Goal: Download file/media

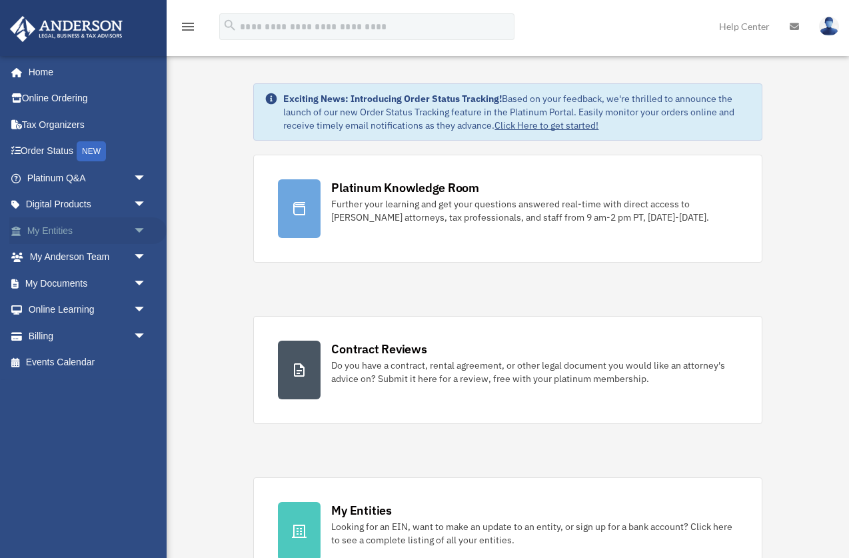
click at [54, 236] on link "My Entities arrow_drop_down" at bounding box center [87, 230] width 157 height 27
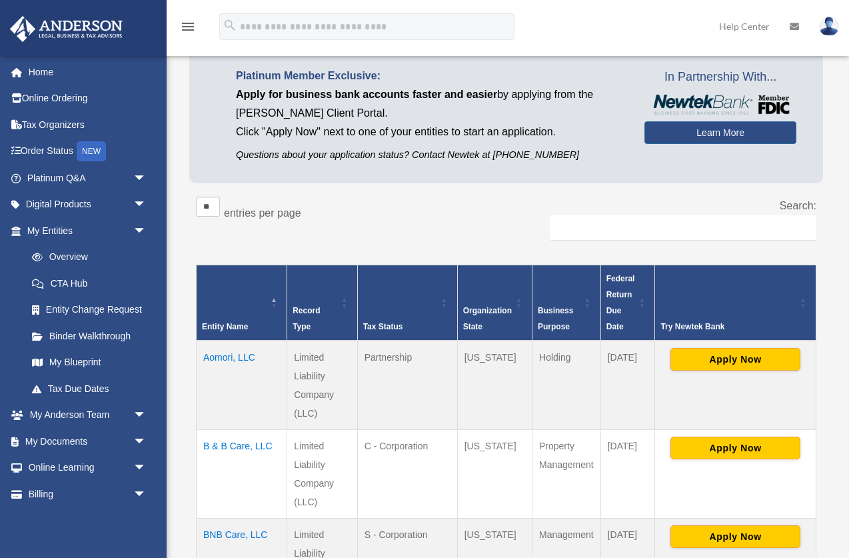
scroll to position [107, 0]
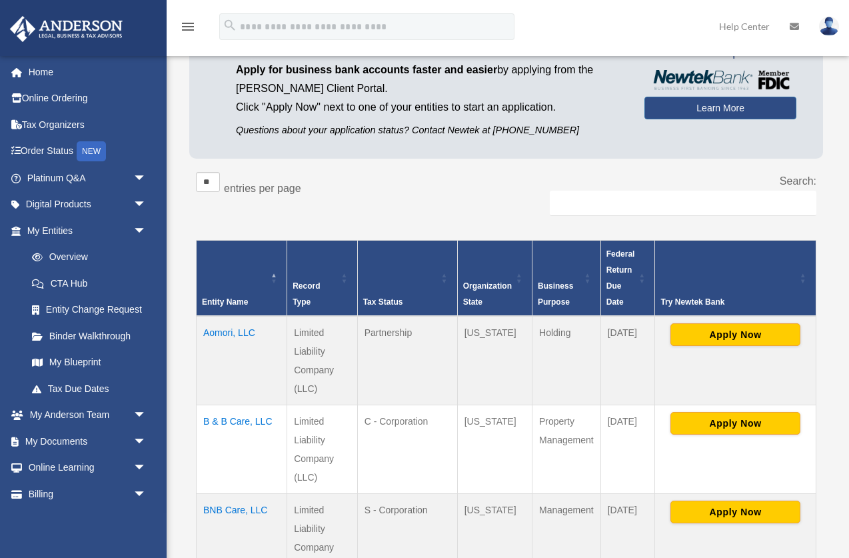
click at [229, 335] on td "Aomori, LLC" at bounding box center [242, 360] width 91 height 89
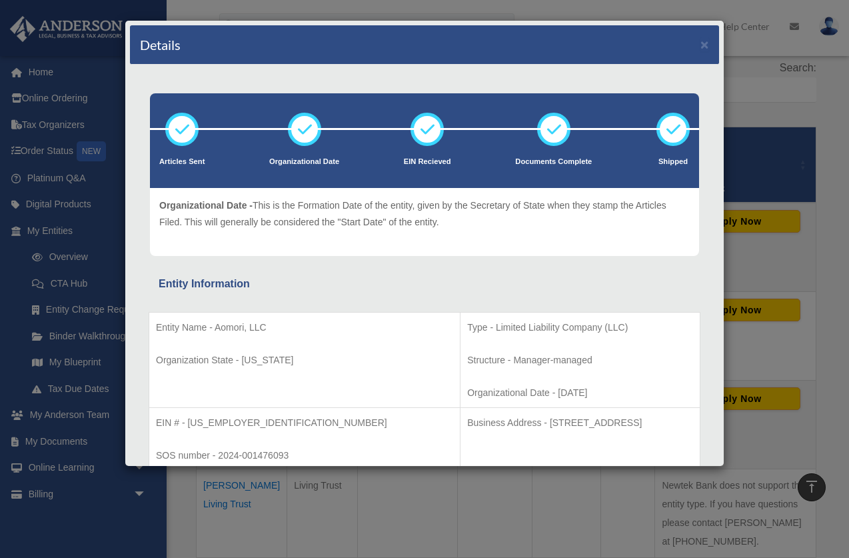
scroll to position [7, 0]
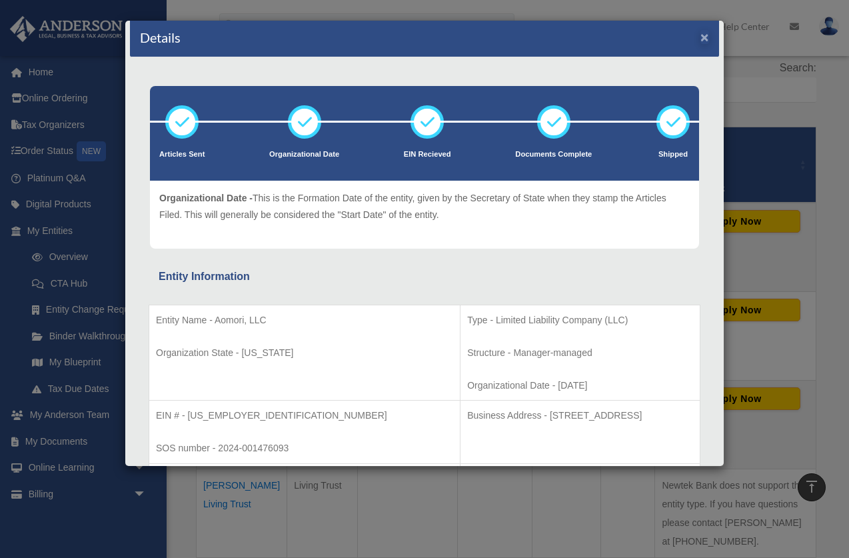
click at [705, 43] on button "×" at bounding box center [705, 37] width 9 height 14
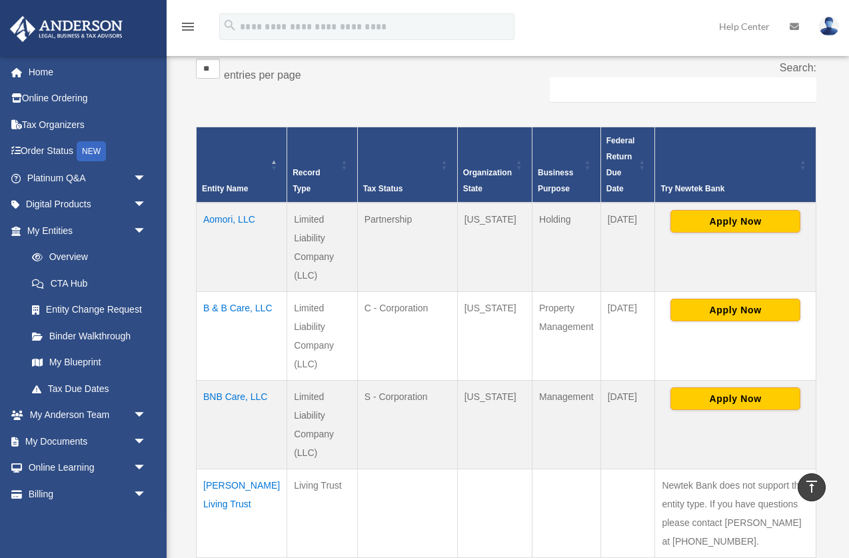
click at [489, 229] on td "Wyoming" at bounding box center [494, 247] width 75 height 89
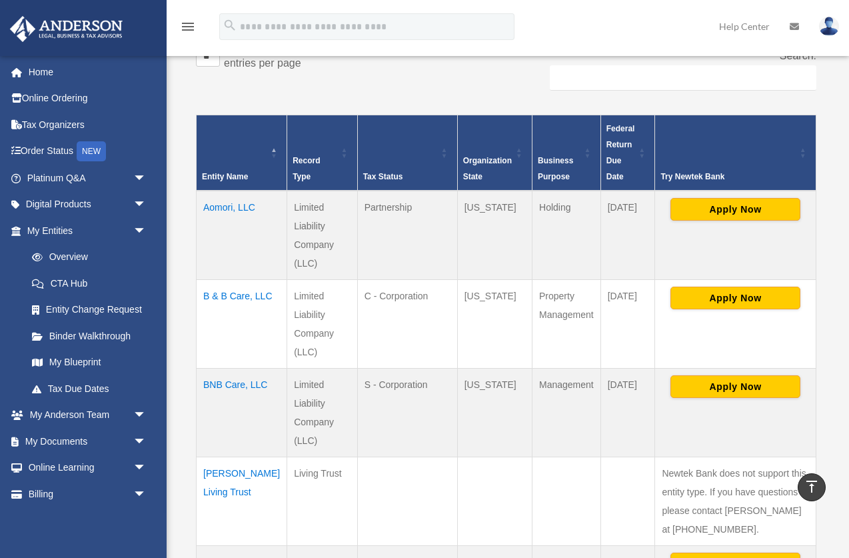
scroll to position [245, 0]
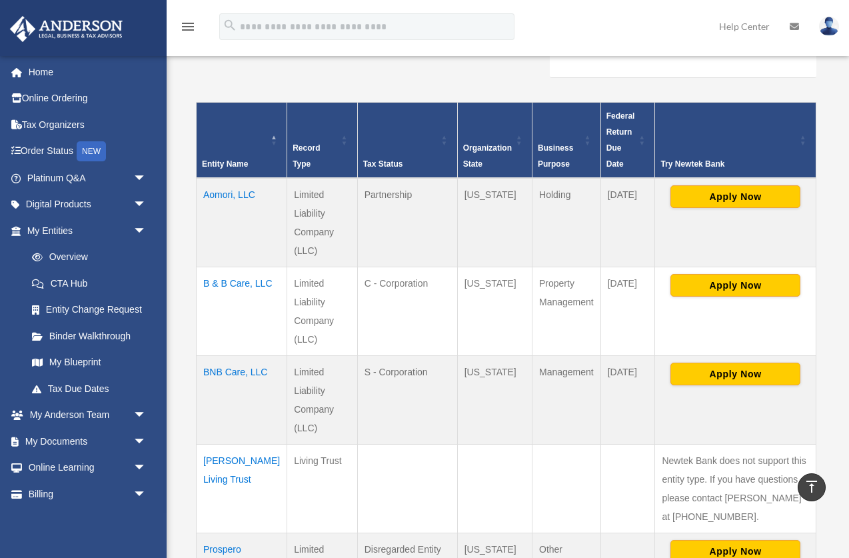
click at [225, 281] on td "B & B Care, LLC" at bounding box center [242, 311] width 91 height 89
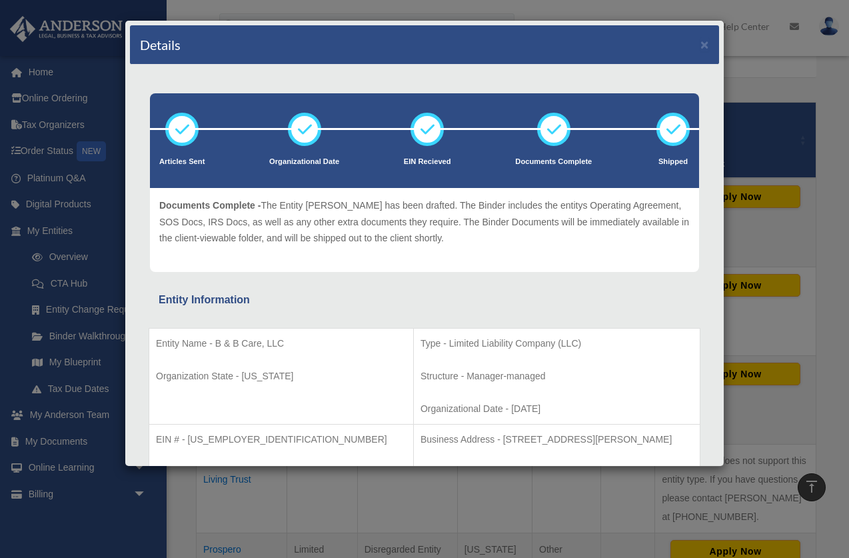
scroll to position [0, 0]
click at [704, 45] on button "×" at bounding box center [705, 44] width 9 height 14
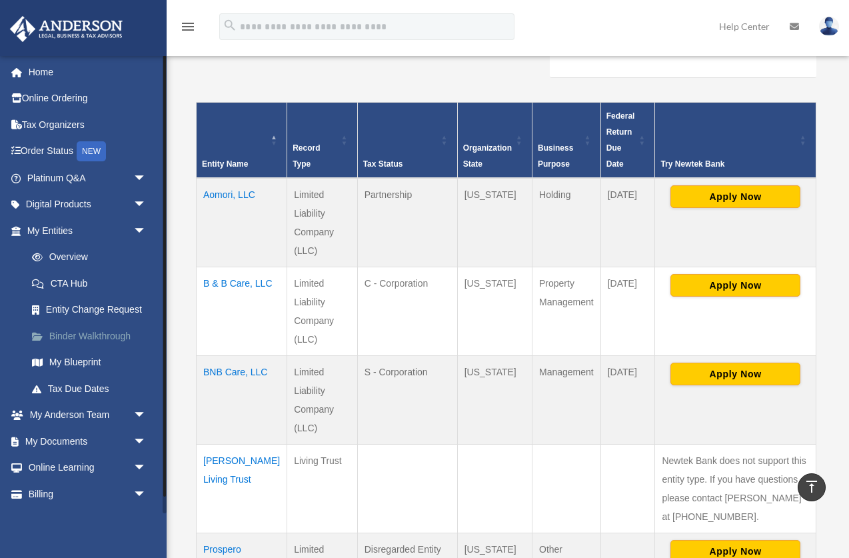
click at [79, 333] on link "Binder Walkthrough" at bounding box center [93, 336] width 148 height 27
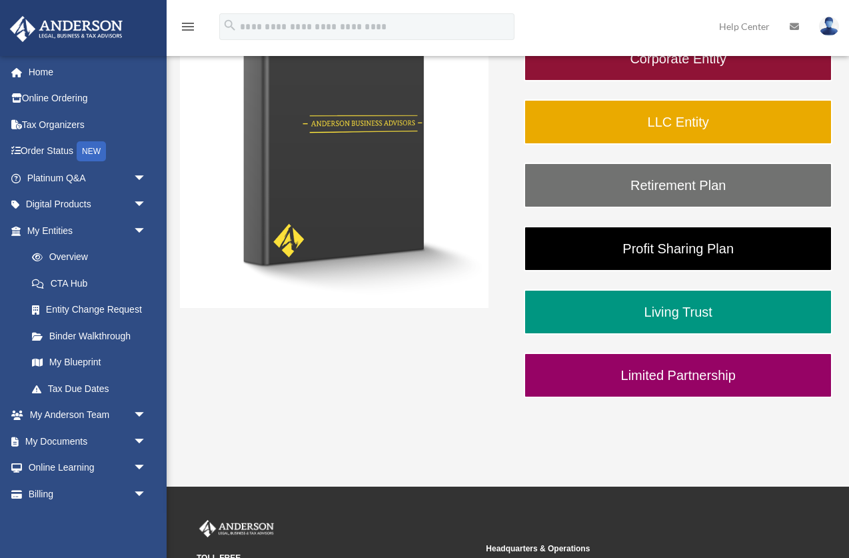
scroll to position [247, 0]
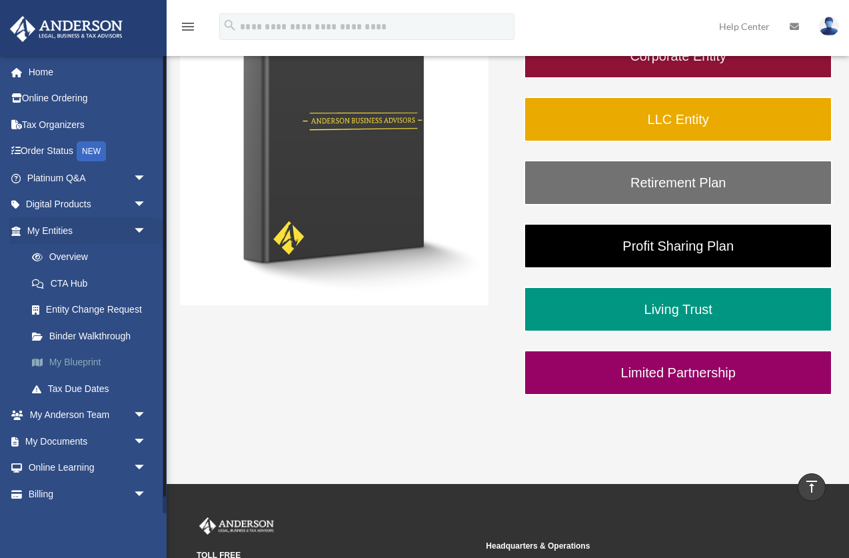
click at [80, 357] on link "My Blueprint" at bounding box center [93, 362] width 148 height 27
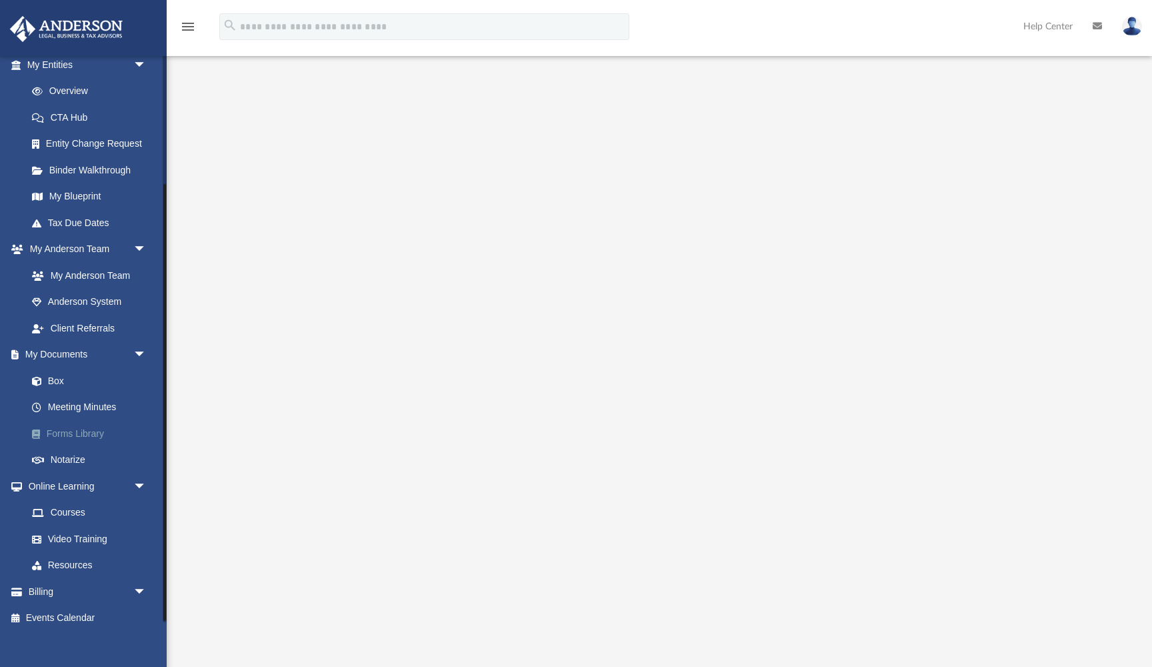
scroll to position [167, 0]
click at [59, 369] on link "Box" at bounding box center [93, 379] width 148 height 27
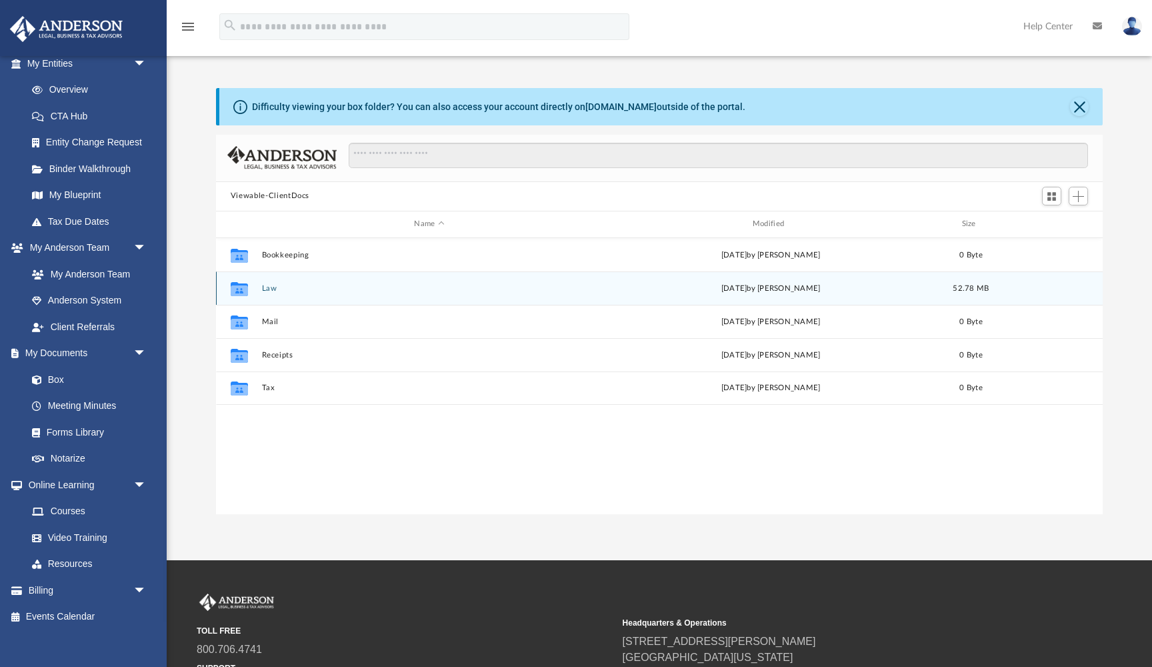
scroll to position [1, 1]
click at [267, 287] on button "Law" at bounding box center [428, 288] width 335 height 9
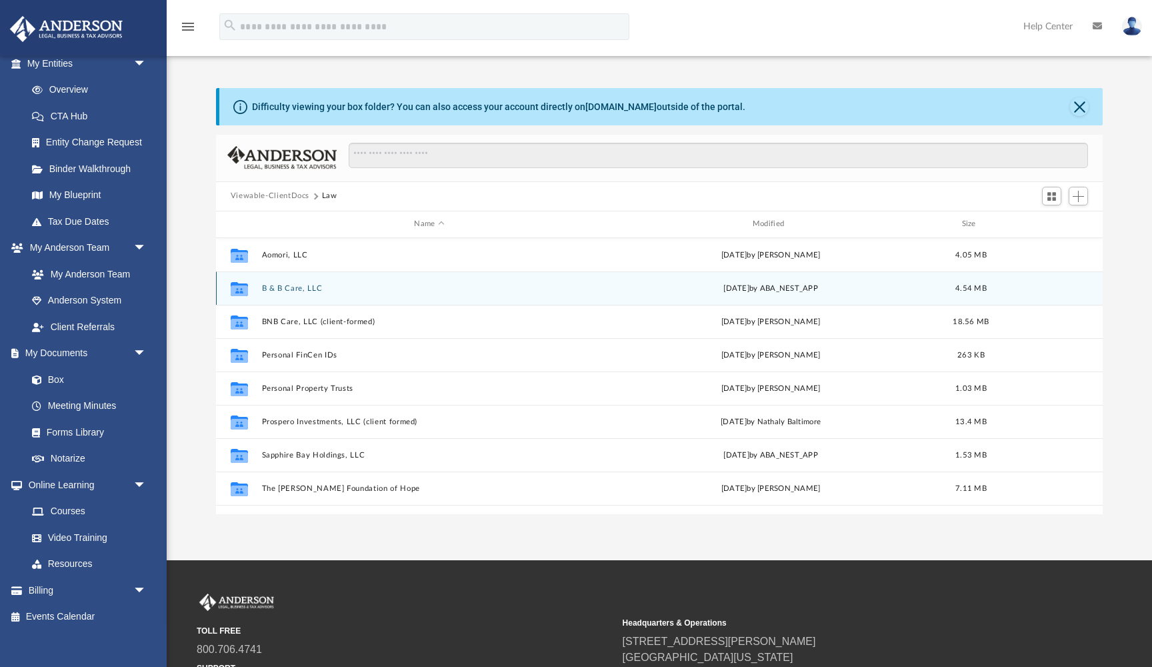
click at [277, 287] on button "B & B Care, LLC" at bounding box center [428, 288] width 335 height 9
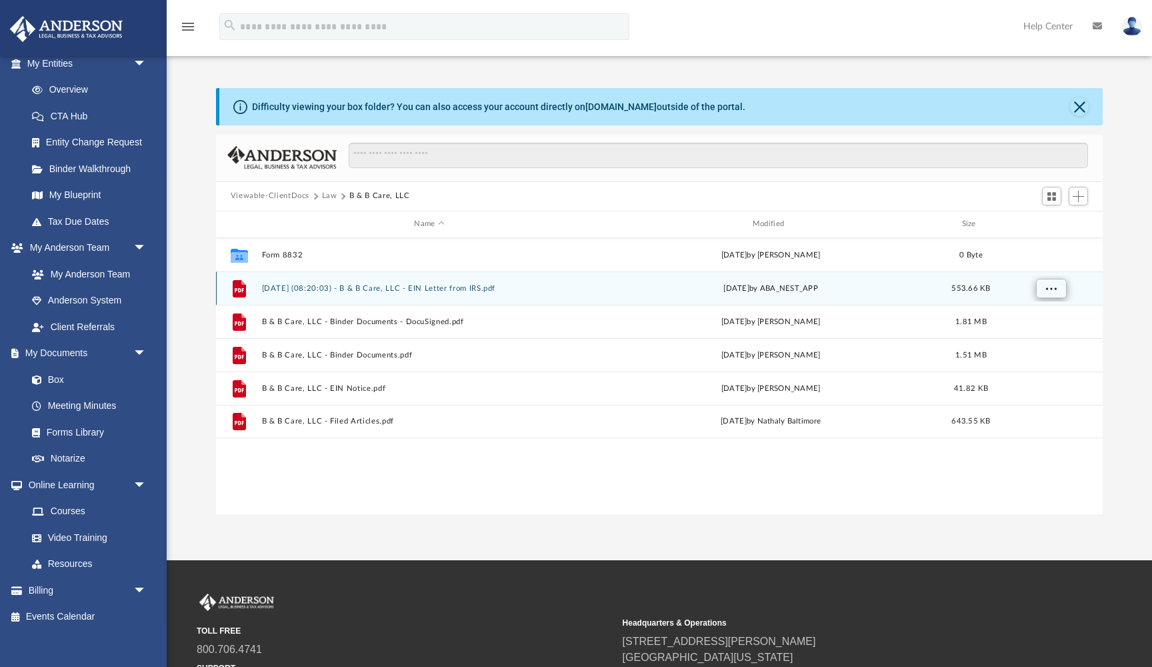
click at [1047, 287] on span "More options" at bounding box center [1050, 287] width 11 height 7
click at [1052, 295] on button "More options" at bounding box center [1050, 288] width 31 height 20
click at [1051, 291] on span "More options" at bounding box center [1050, 287] width 11 height 7
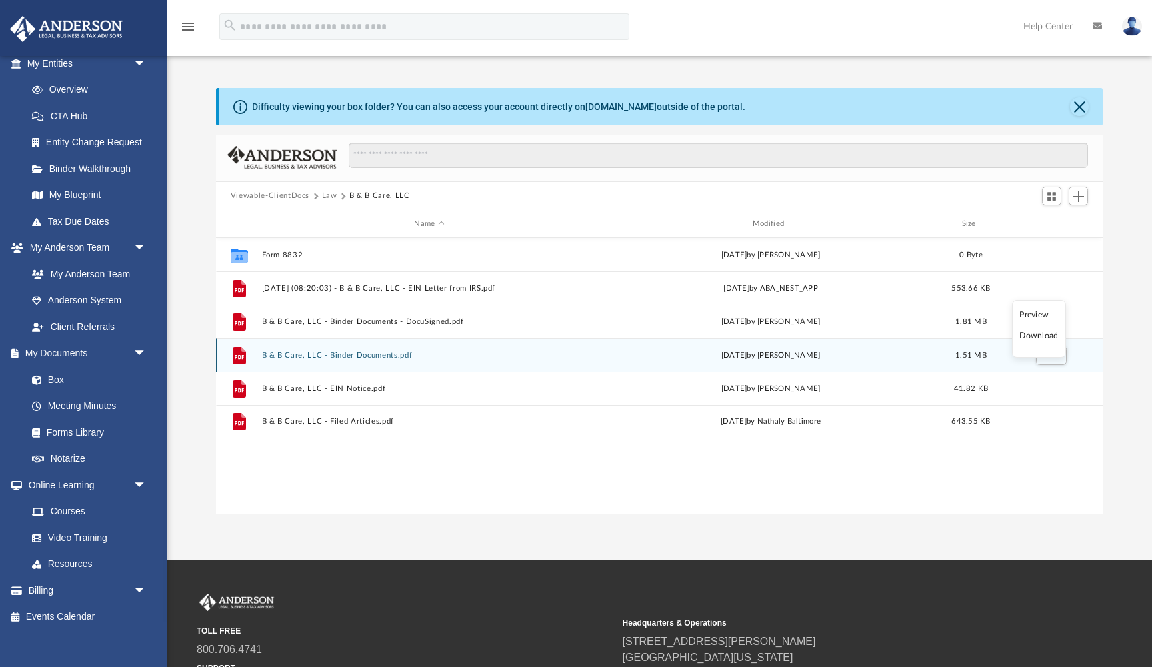
drag, startPoint x: 1041, startPoint y: 338, endPoint x: 1033, endPoint y: 338, distance: 8.0
click at [1041, 338] on li "Download" at bounding box center [1038, 336] width 39 height 14
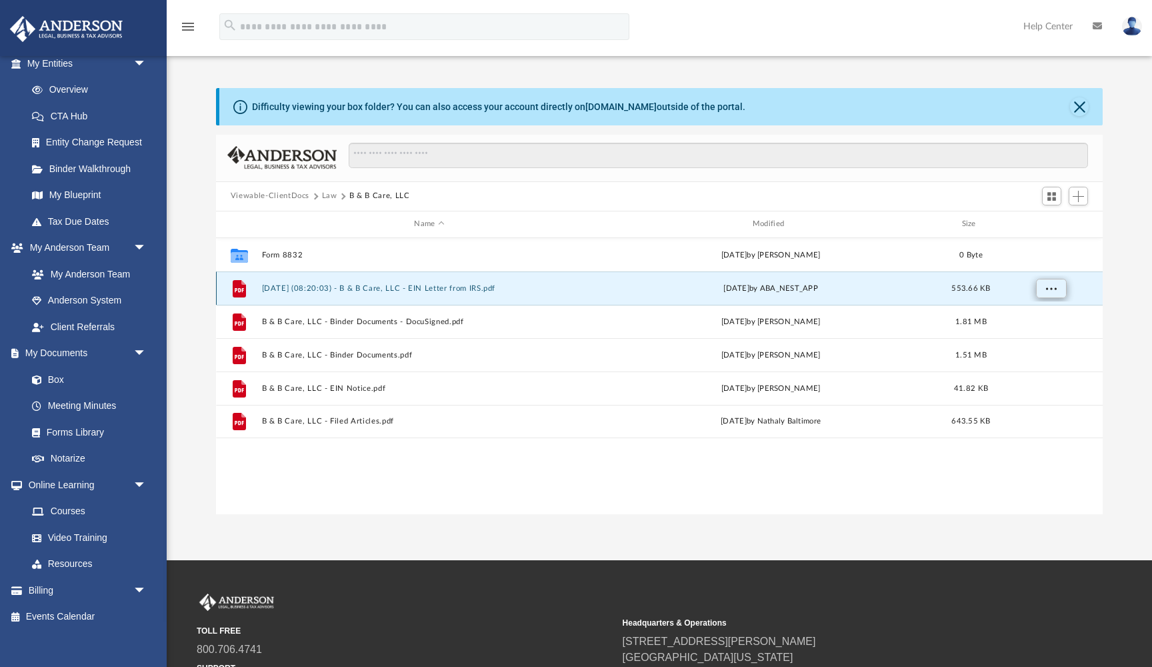
click at [1056, 291] on span "More options" at bounding box center [1050, 287] width 11 height 7
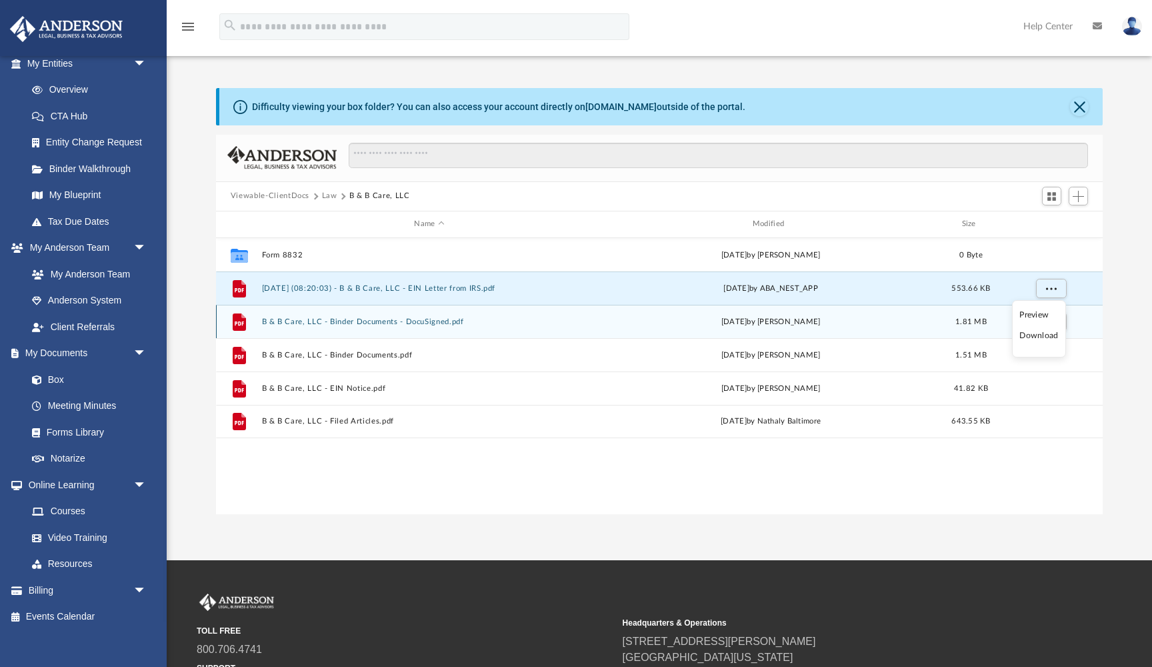
click at [1043, 334] on li "Download" at bounding box center [1038, 336] width 39 height 14
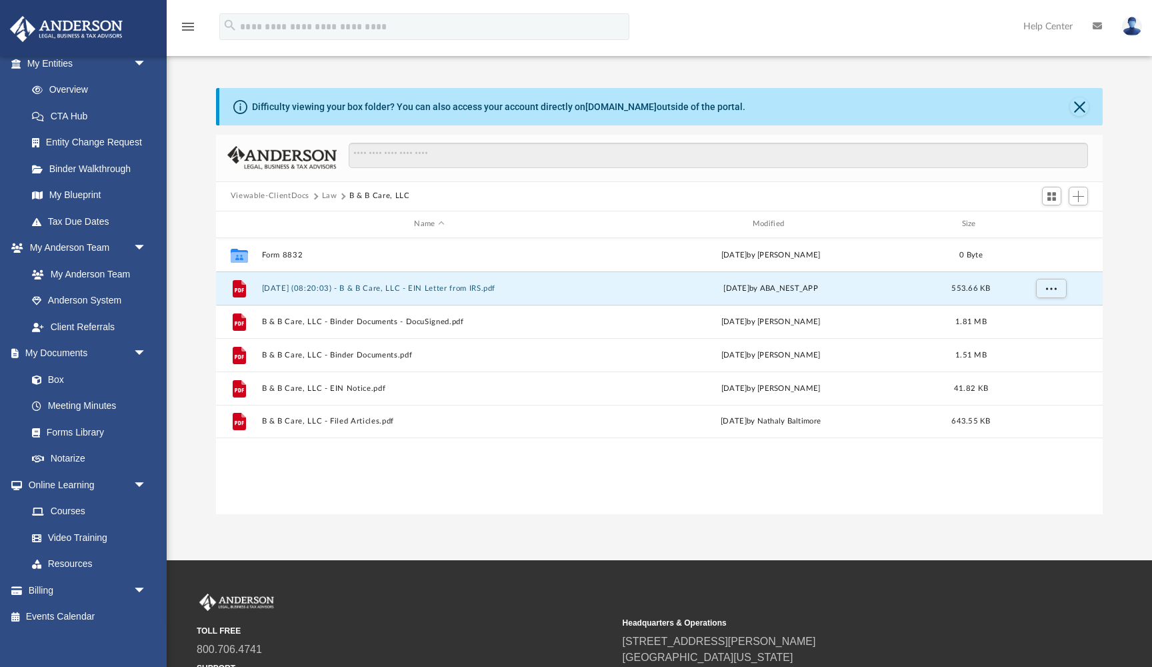
click at [327, 197] on button "Law" at bounding box center [329, 196] width 15 height 12
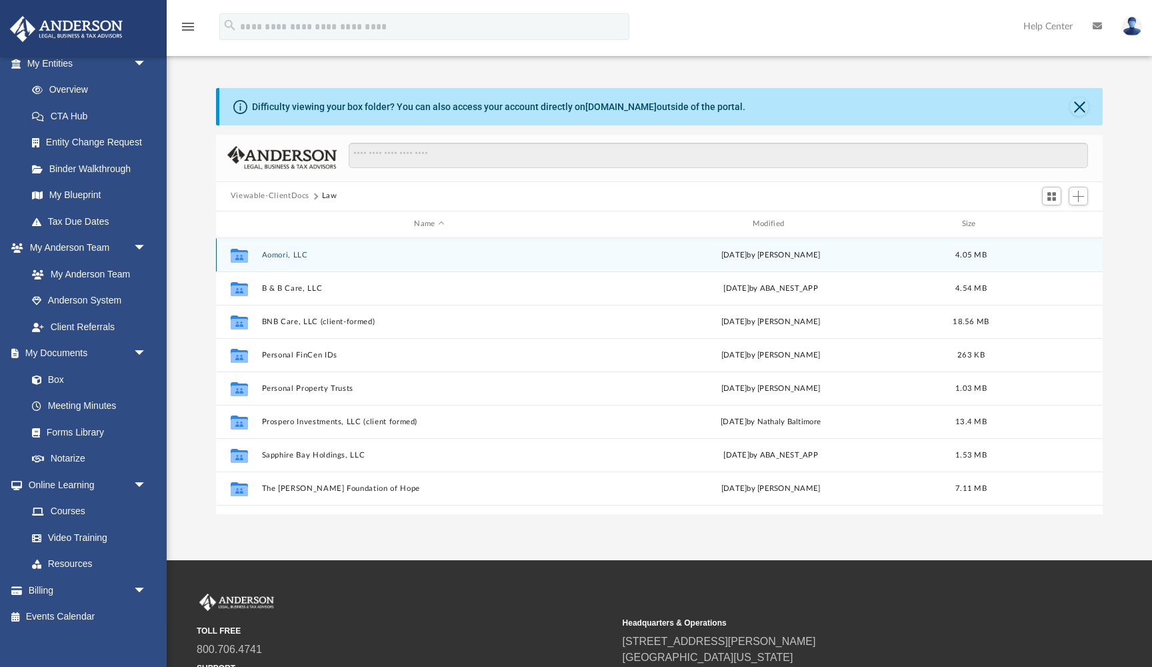
click at [295, 253] on button "Aomori, LLC" at bounding box center [428, 255] width 335 height 9
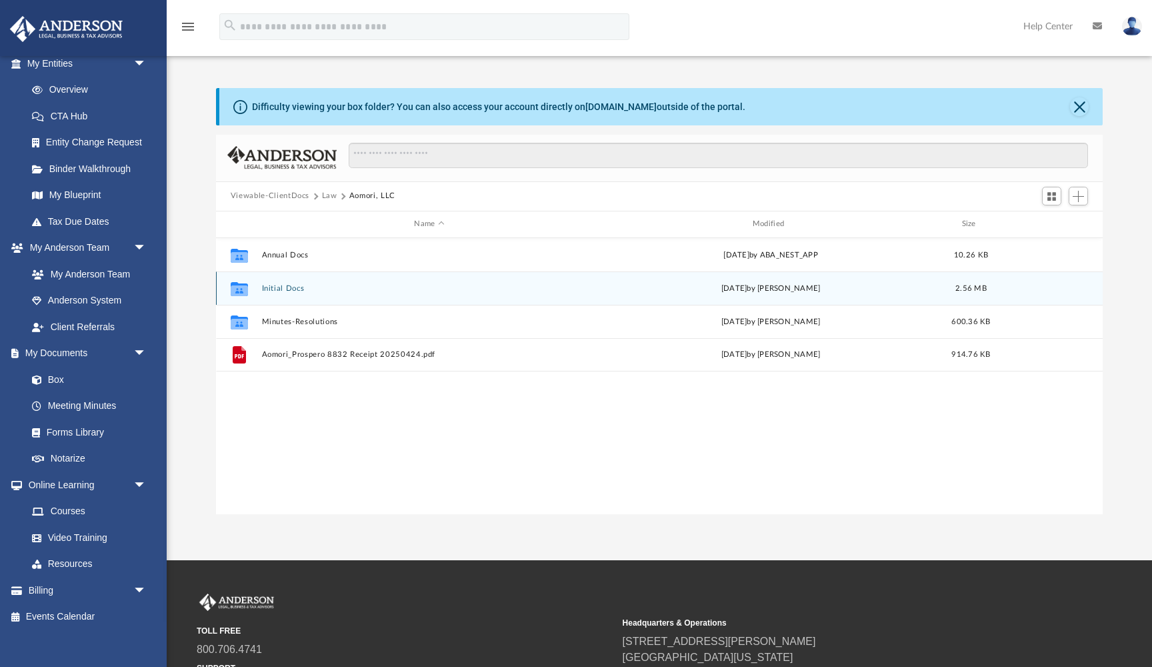
click at [279, 289] on button "Initial Docs" at bounding box center [428, 288] width 335 height 9
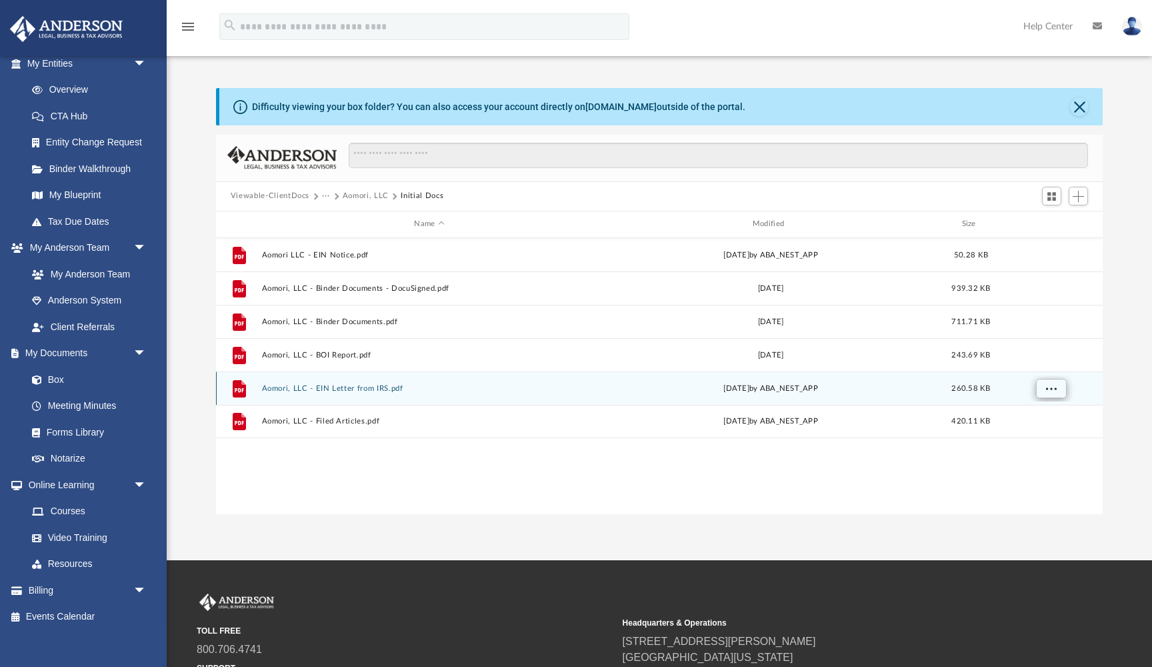
click at [1053, 387] on span "More options" at bounding box center [1050, 387] width 11 height 7
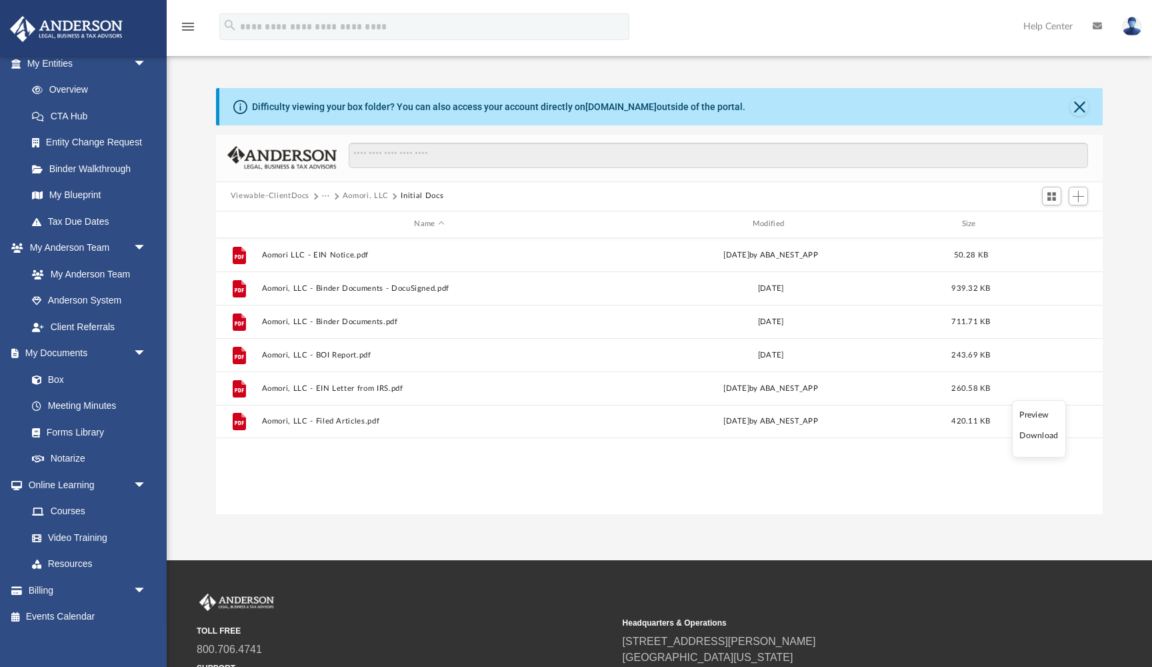
click at [1045, 437] on li "Download" at bounding box center [1038, 436] width 39 height 14
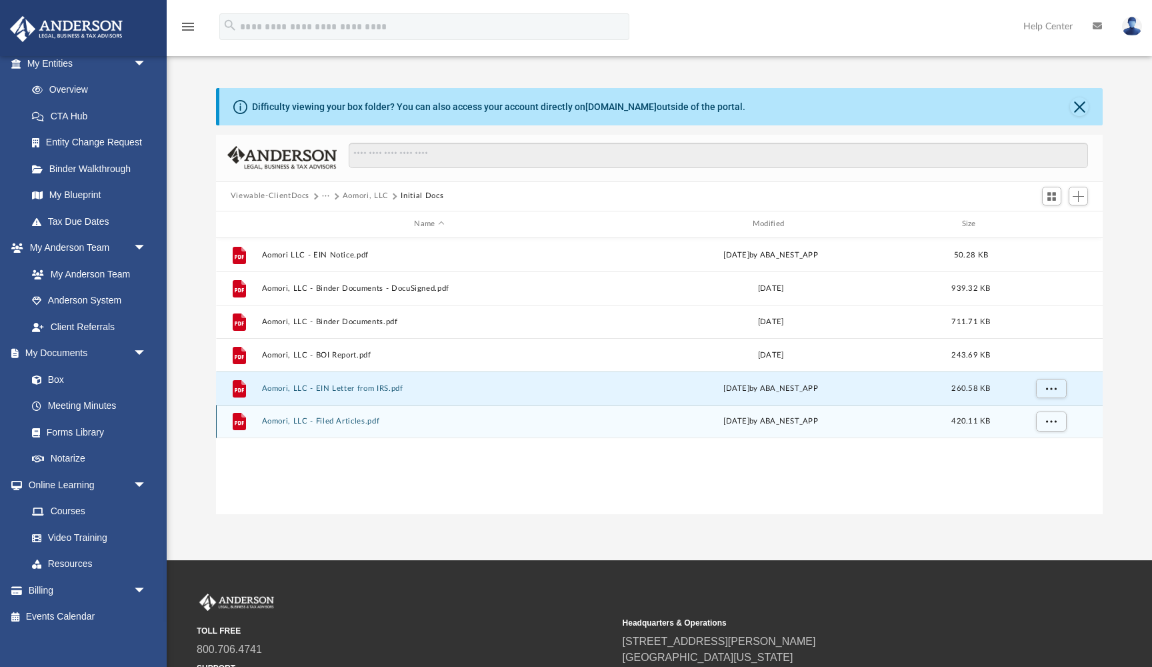
click at [359, 423] on button "Aomori, LLC - Filed Articles.pdf" at bounding box center [428, 421] width 335 height 9
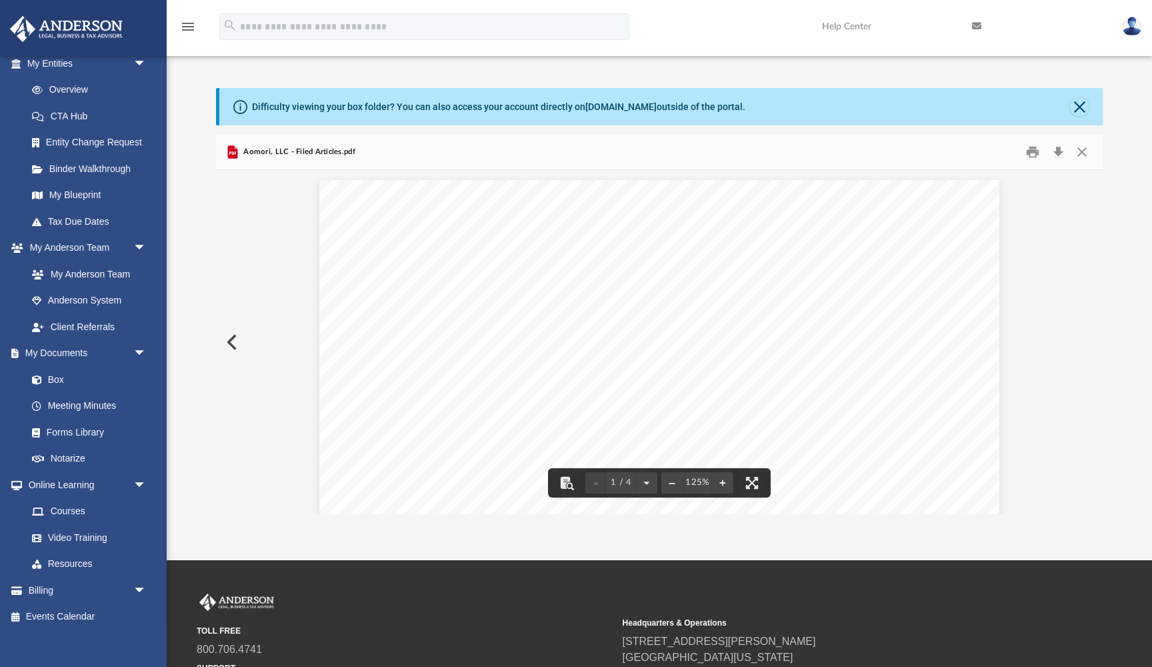
scroll to position [0, 0]
click at [1085, 147] on button "Close" at bounding box center [1082, 151] width 24 height 21
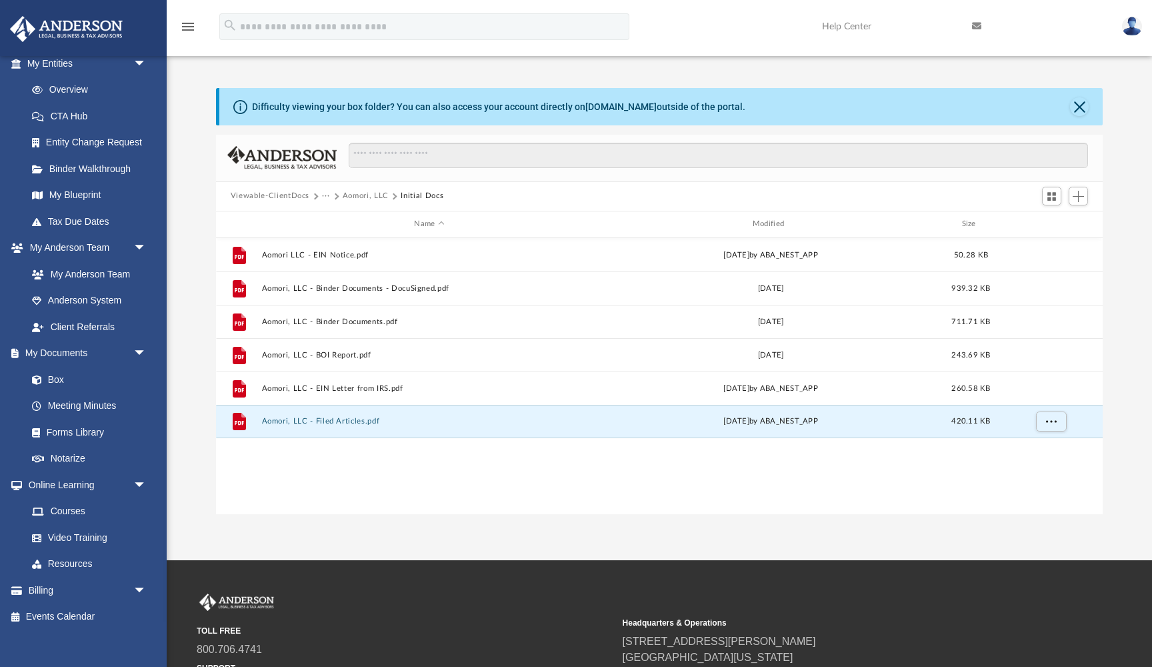
click at [320, 197] on span "Viewable-ClientDocs" at bounding box center [276, 196] width 91 height 12
click at [327, 196] on button "···" at bounding box center [326, 196] width 9 height 12
click at [334, 218] on li "Law" at bounding box center [336, 219] width 15 height 14
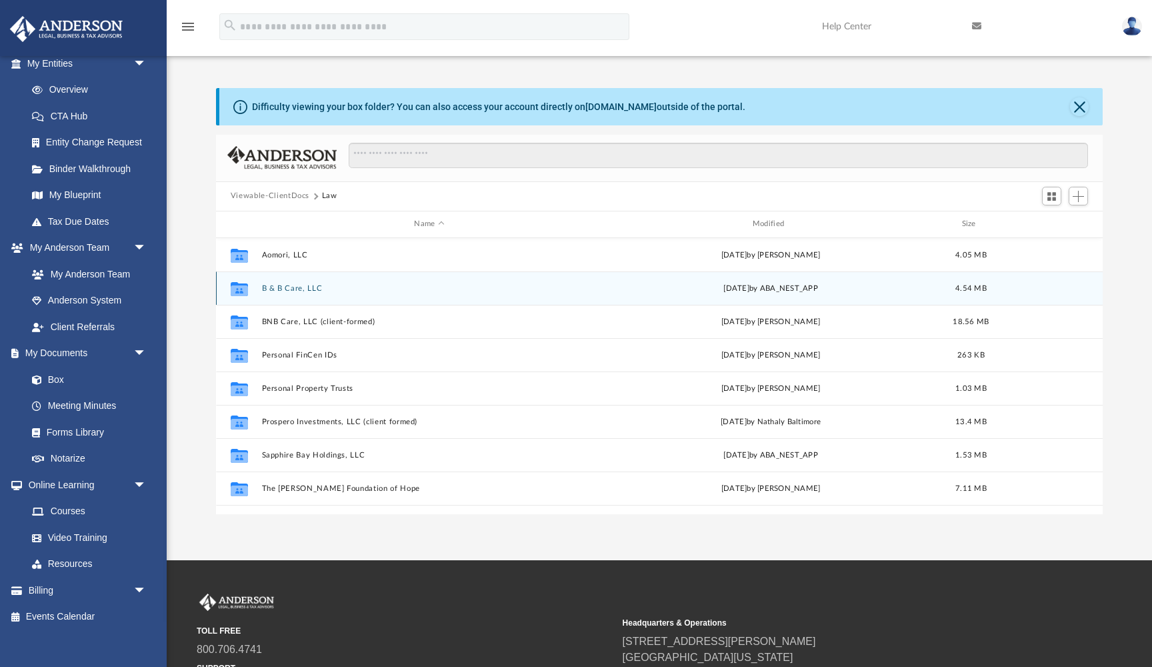
click at [291, 289] on button "B & B Care, LLC" at bounding box center [428, 288] width 335 height 9
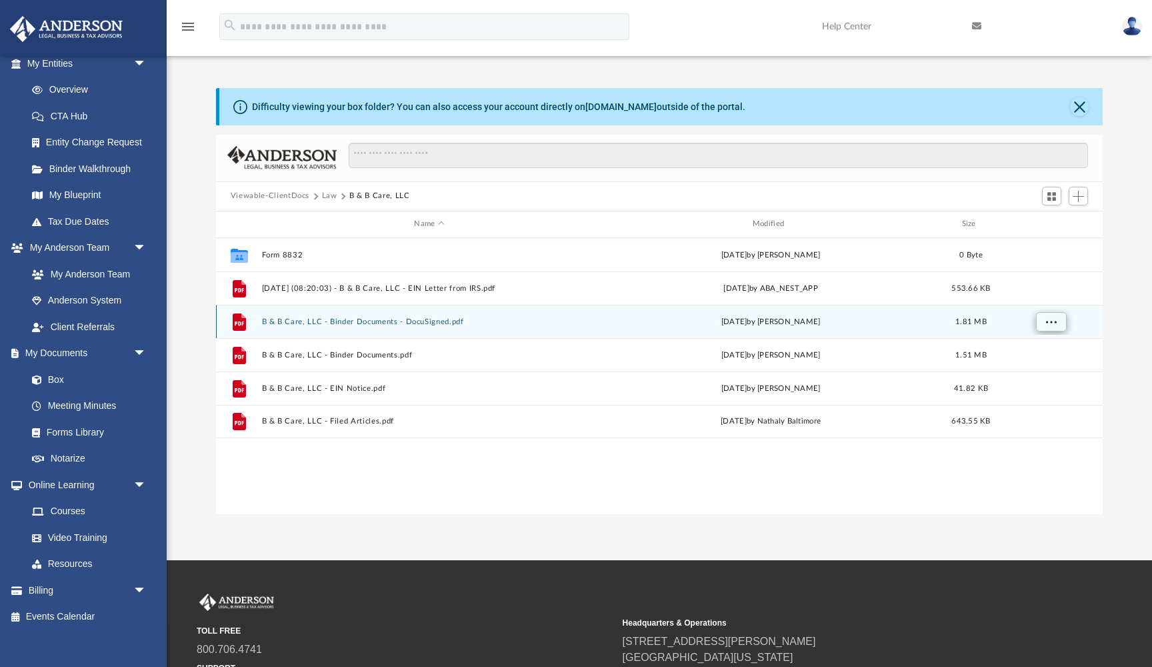
click at [1052, 323] on span "More options" at bounding box center [1050, 320] width 11 height 7
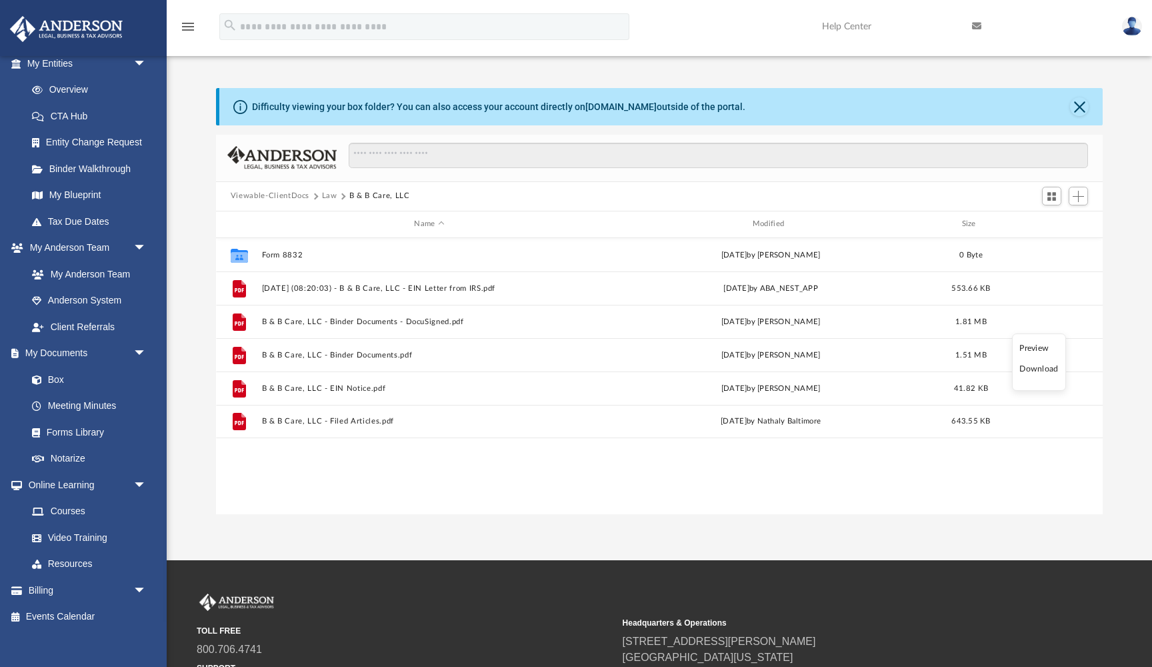
click at [1037, 369] on li "Download" at bounding box center [1038, 369] width 39 height 14
